Goal: Information Seeking & Learning: Learn about a topic

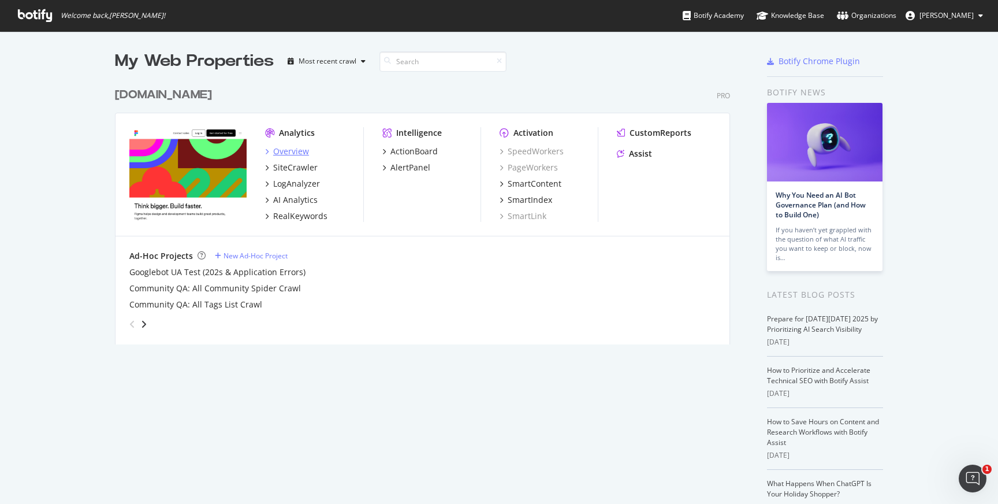
click at [289, 148] on div "Overview" at bounding box center [291, 152] width 36 height 12
